Goal: Navigation & Orientation: Find specific page/section

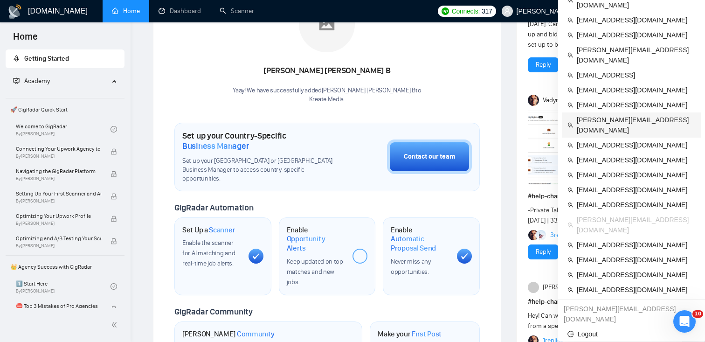
scroll to position [52, 0]
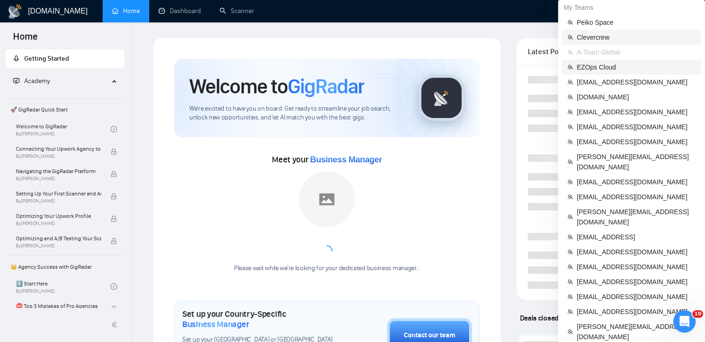
scroll to position [26, 0]
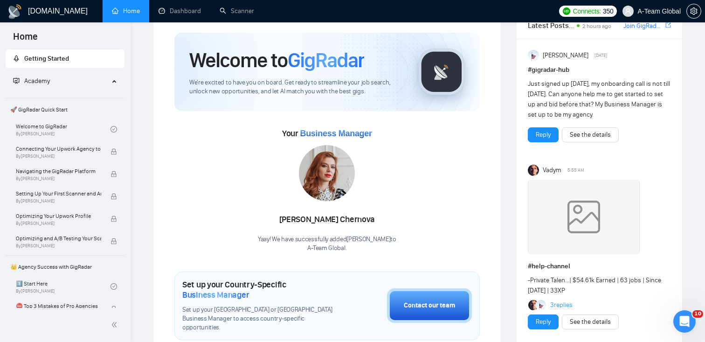
click at [172, 10] on link "Dashboard" at bounding box center [179, 11] width 42 height 8
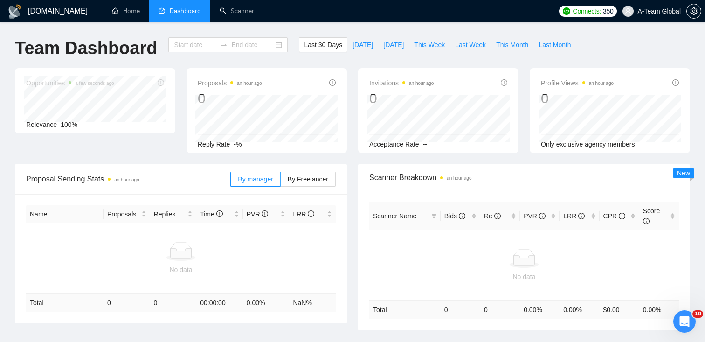
type input "2025-07-26"
type input "2025-08-25"
